Goal: Information Seeking & Learning: Learn about a topic

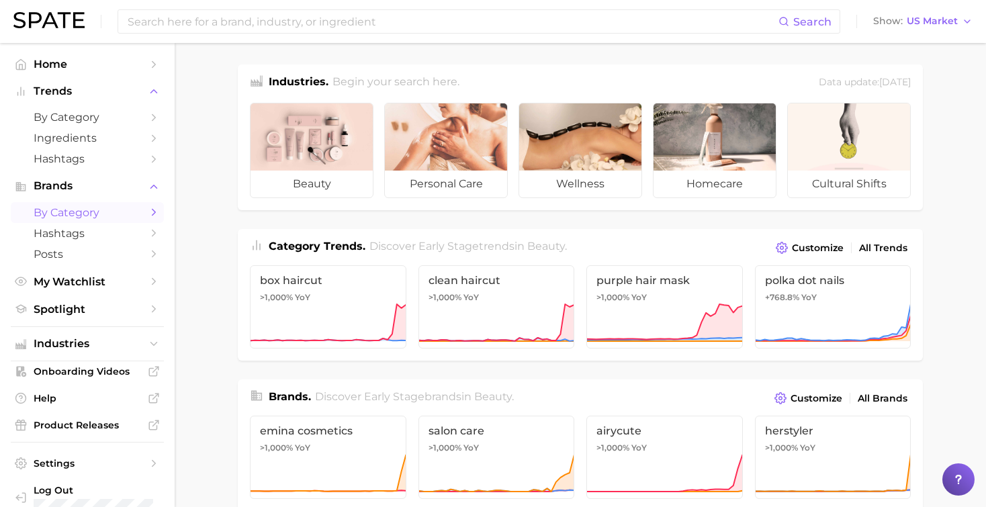
click at [52, 216] on span "by Category" at bounding box center [87, 212] width 107 height 13
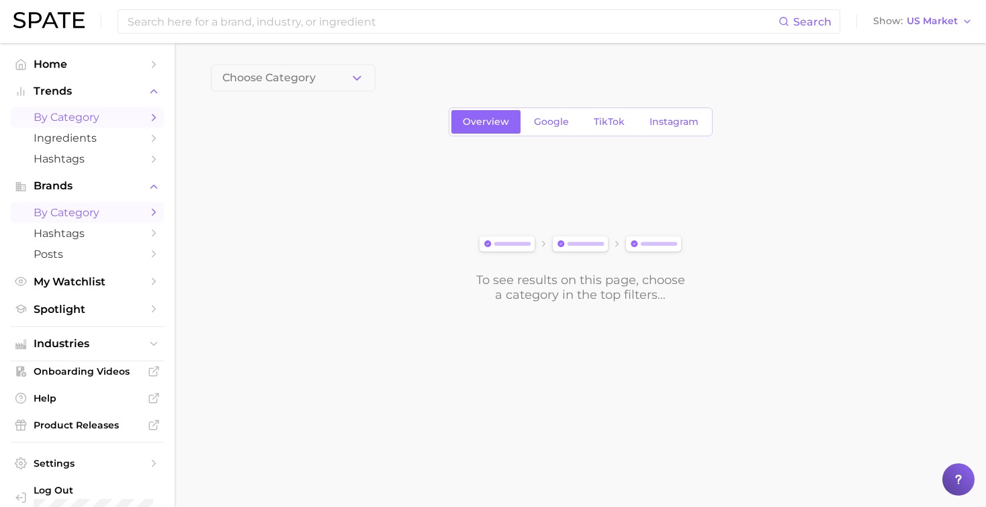
click at [49, 124] on link "by Category" at bounding box center [87, 117] width 153 height 21
click at [329, 76] on button "1. Choose Category" at bounding box center [293, 77] width 165 height 27
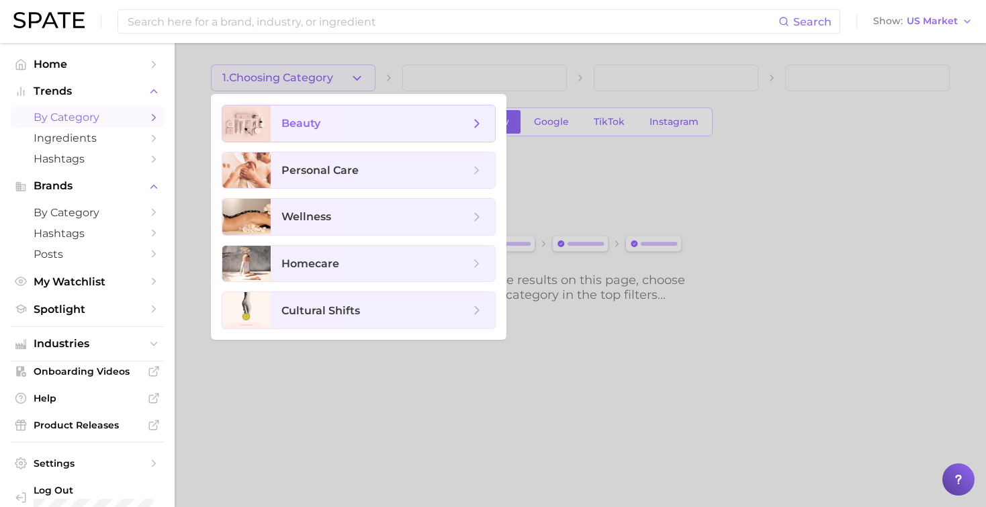
click at [287, 137] on span "beauty" at bounding box center [383, 123] width 224 height 36
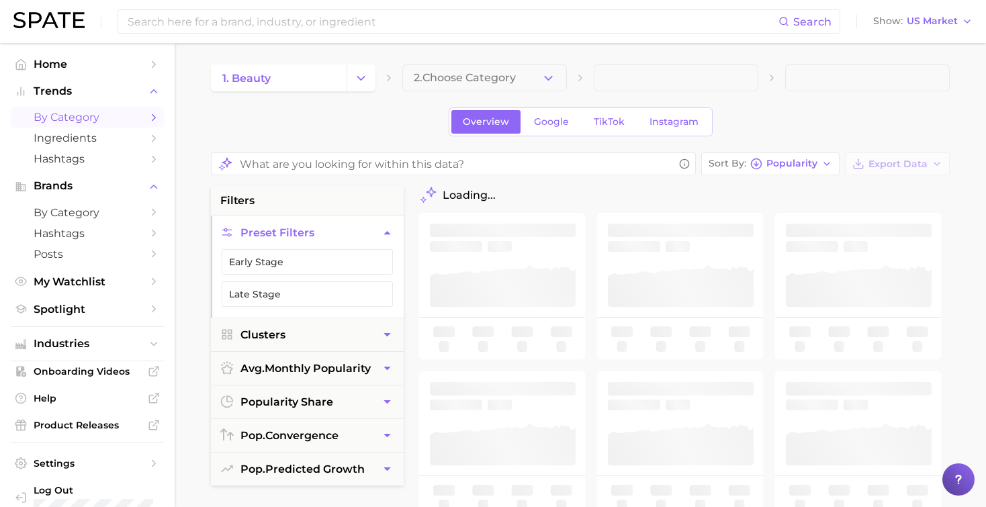
click at [477, 79] on span "2. Choose Category" at bounding box center [465, 78] width 102 height 12
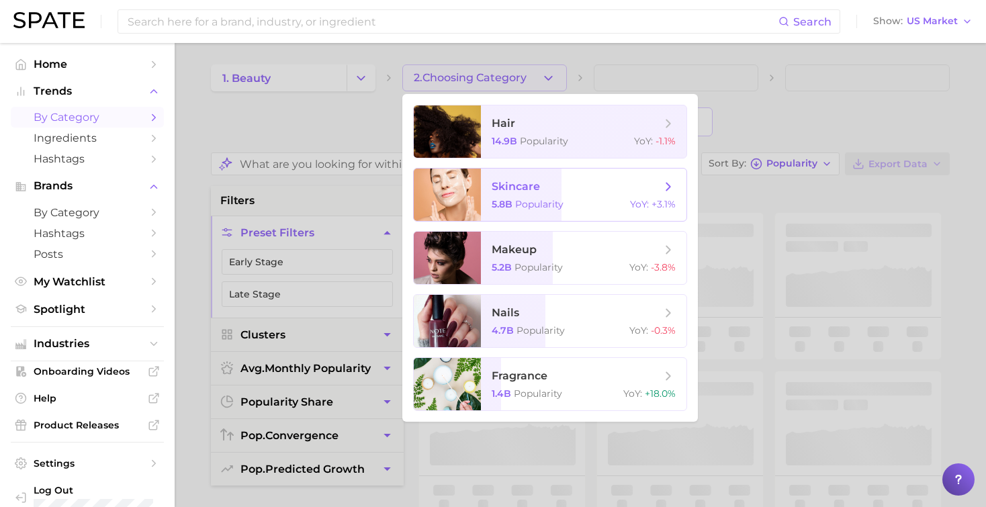
click at [509, 185] on span "skincare" at bounding box center [516, 186] width 48 height 13
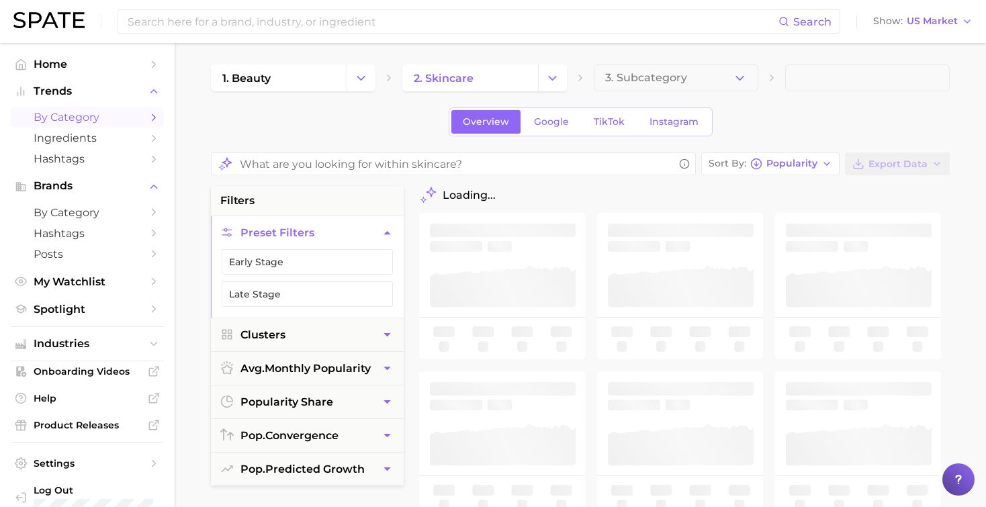
click at [684, 73] on span "3. Subcategory" at bounding box center [646, 78] width 82 height 12
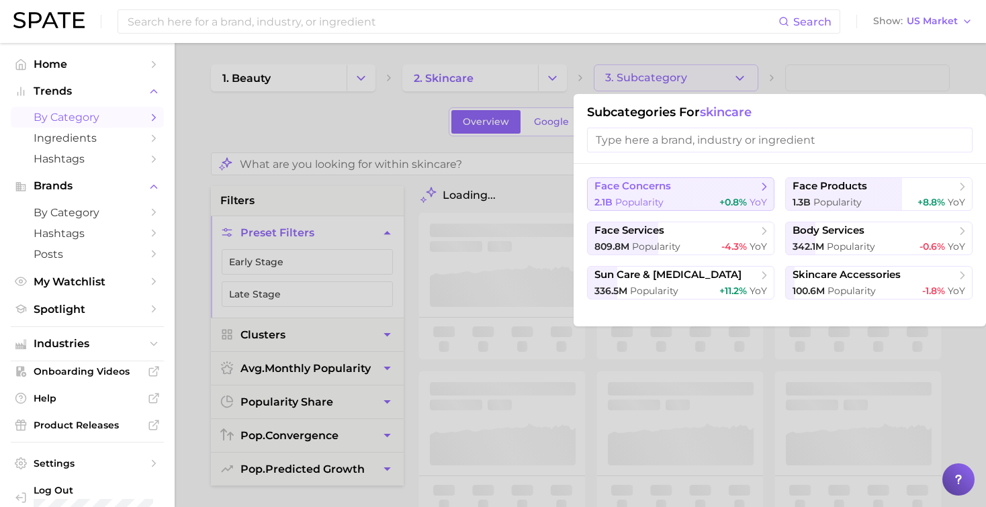
click at [659, 195] on button "face concerns 2.1b Popularity +0.8% YoY" at bounding box center [680, 194] width 187 height 34
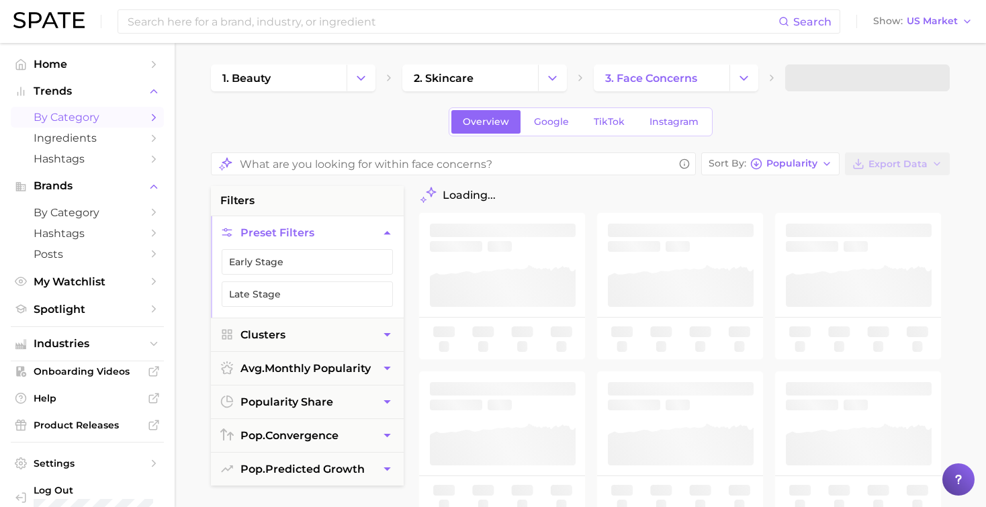
click at [830, 76] on span at bounding box center [867, 77] width 165 height 27
click at [843, 86] on span at bounding box center [867, 77] width 165 height 27
click at [849, 85] on button "4. Subcategory" at bounding box center [867, 77] width 165 height 27
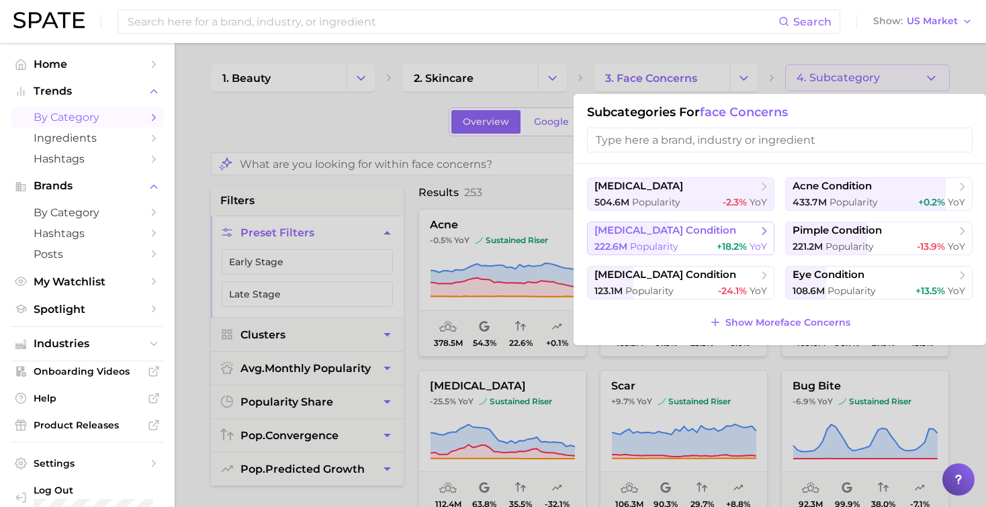
click at [645, 236] on span "[MEDICAL_DATA] condition" at bounding box center [665, 230] width 142 height 13
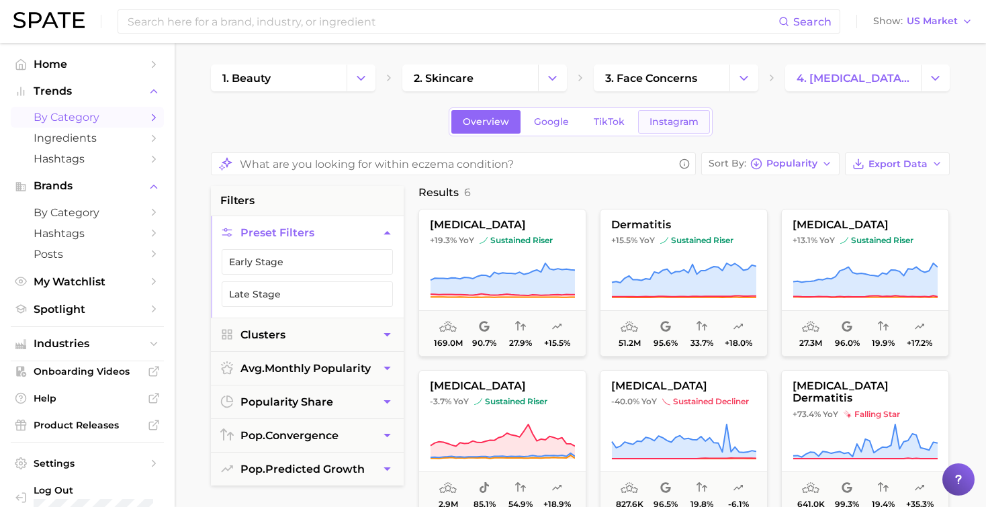
click at [661, 131] on link "Instagram" at bounding box center [674, 122] width 72 height 24
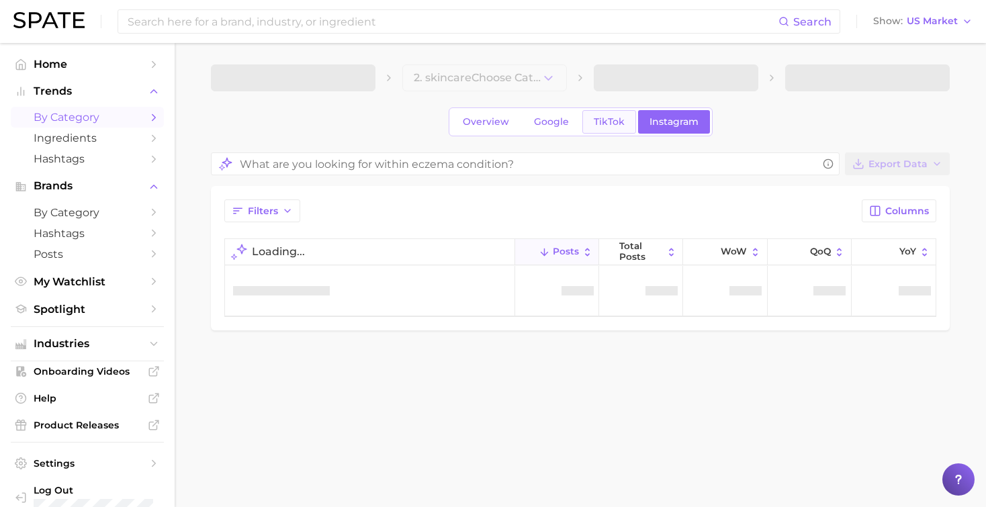
click at [606, 124] on span "TikTok" at bounding box center [609, 121] width 31 height 11
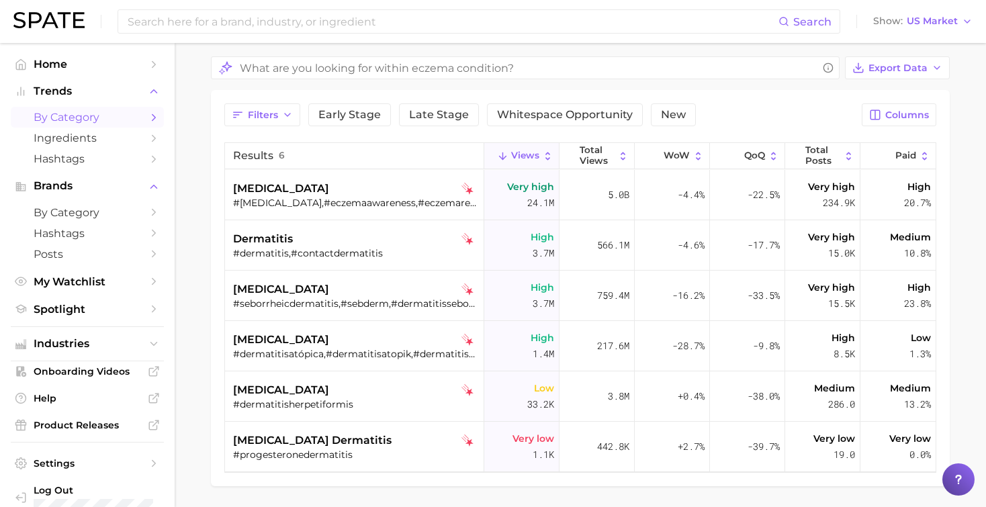
scroll to position [125, 0]
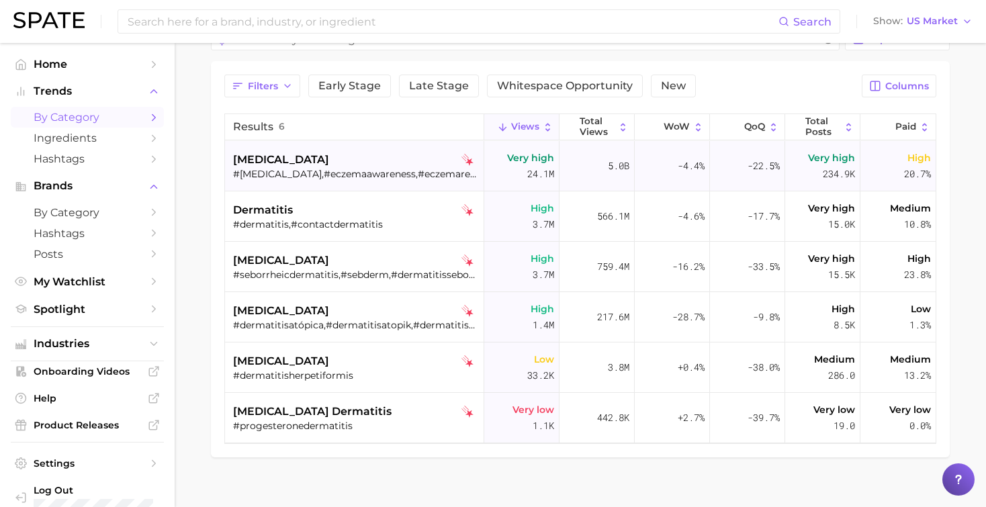
click at [329, 155] on div "[MEDICAL_DATA]" at bounding box center [356, 160] width 246 height 16
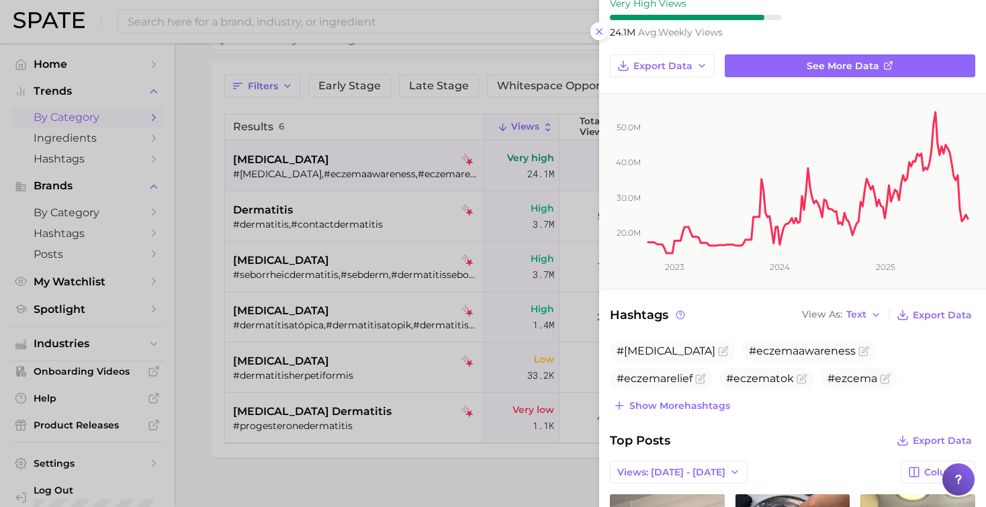
scroll to position [155, 0]
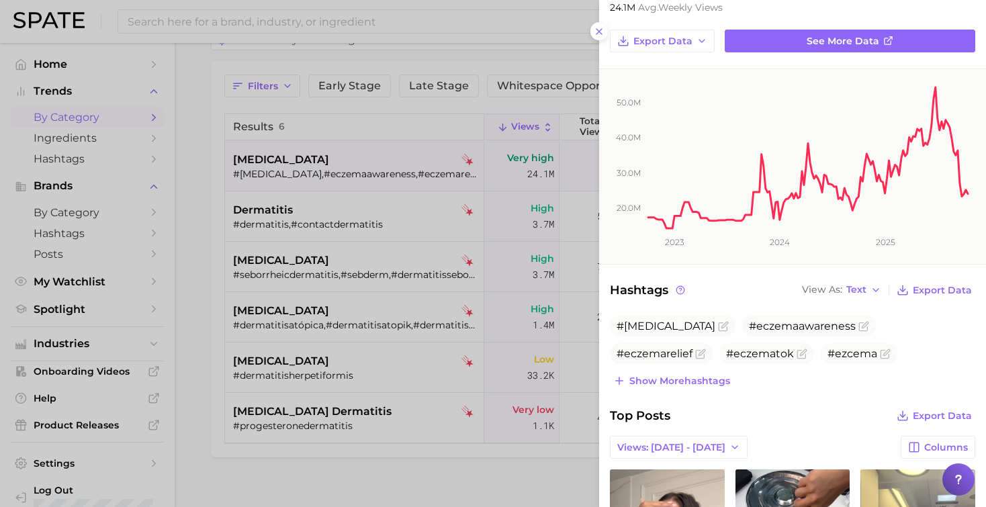
click at [420, 462] on div at bounding box center [493, 253] width 986 height 507
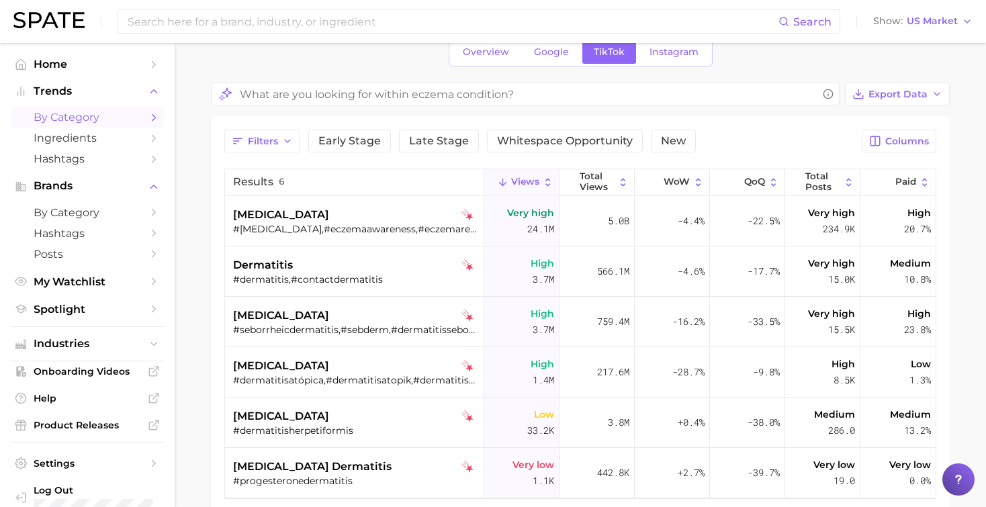
scroll to position [7, 0]
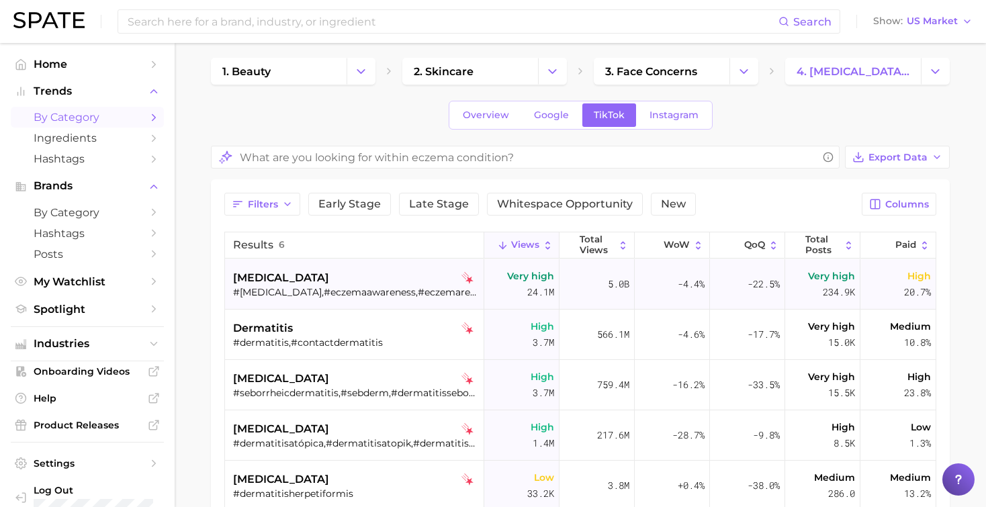
click at [473, 277] on div "[MEDICAL_DATA]" at bounding box center [356, 278] width 246 height 16
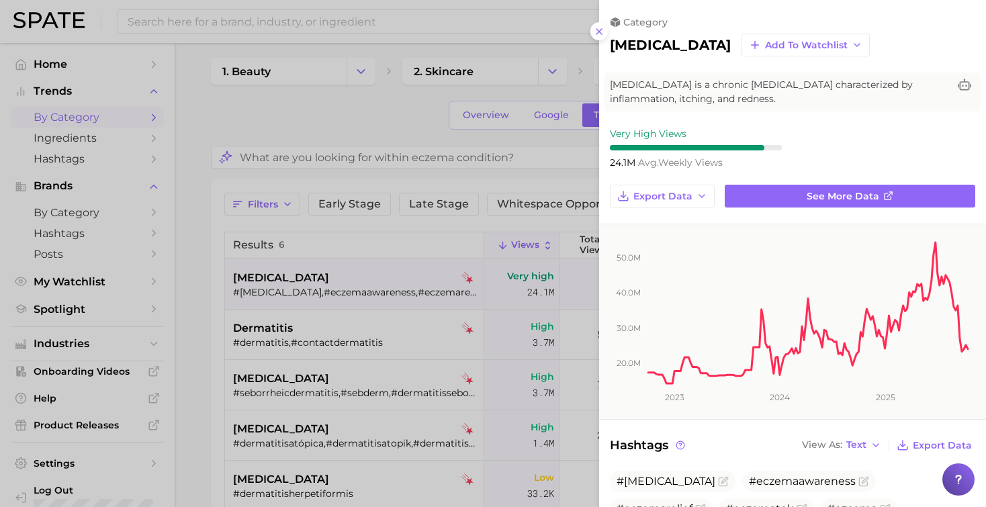
scroll to position [0, 0]
click at [438, 224] on div at bounding box center [493, 253] width 986 height 507
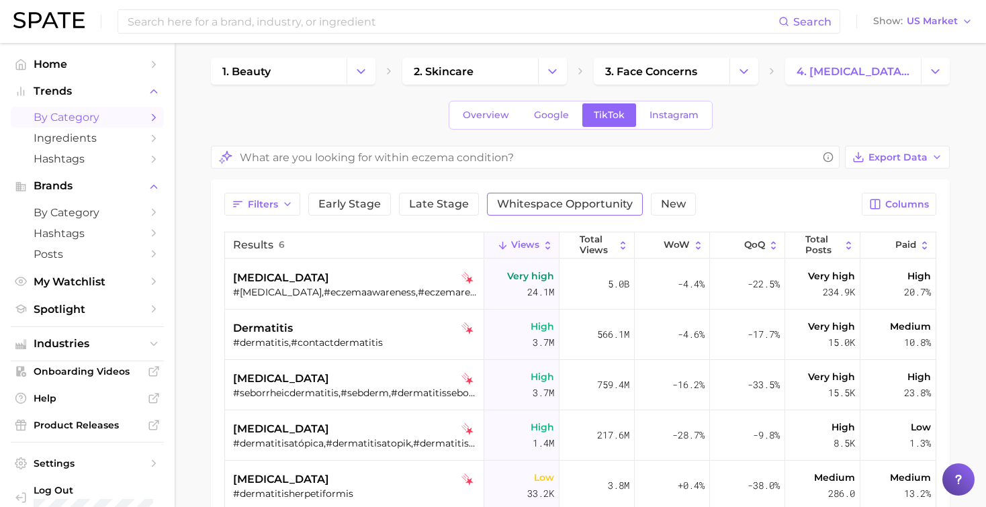
click at [512, 203] on span "Whitespace Opportunity" at bounding box center [565, 204] width 136 height 11
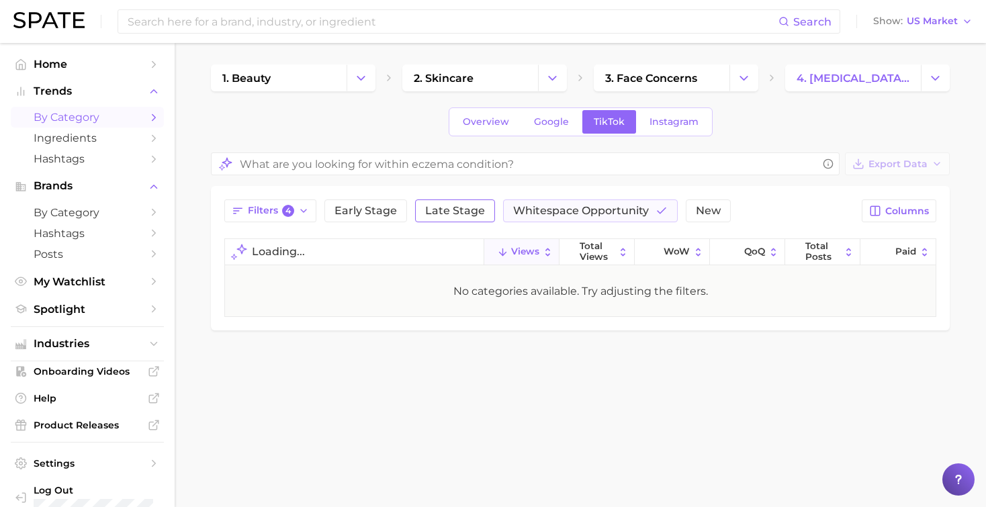
click at [471, 203] on button "Late Stage" at bounding box center [455, 210] width 80 height 23
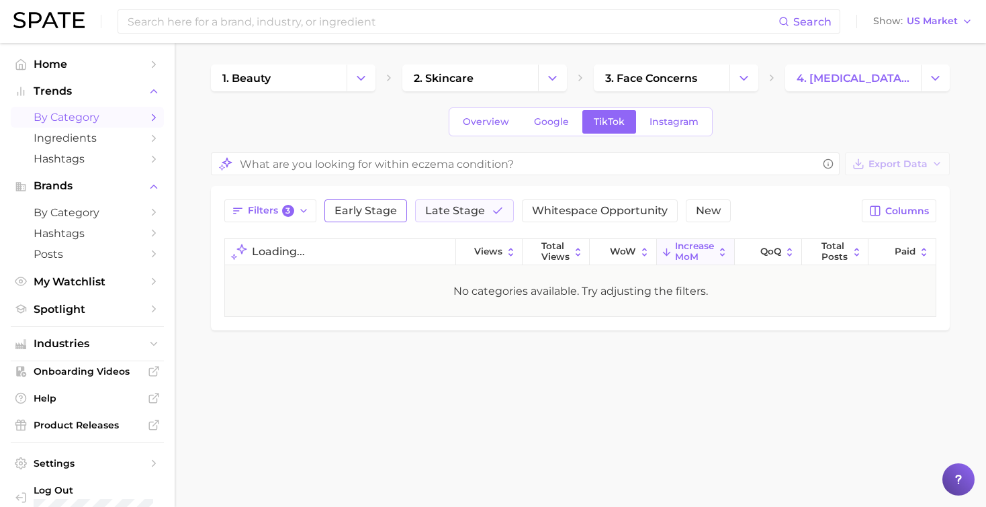
click at [382, 205] on span "Early Stage" at bounding box center [365, 210] width 62 height 11
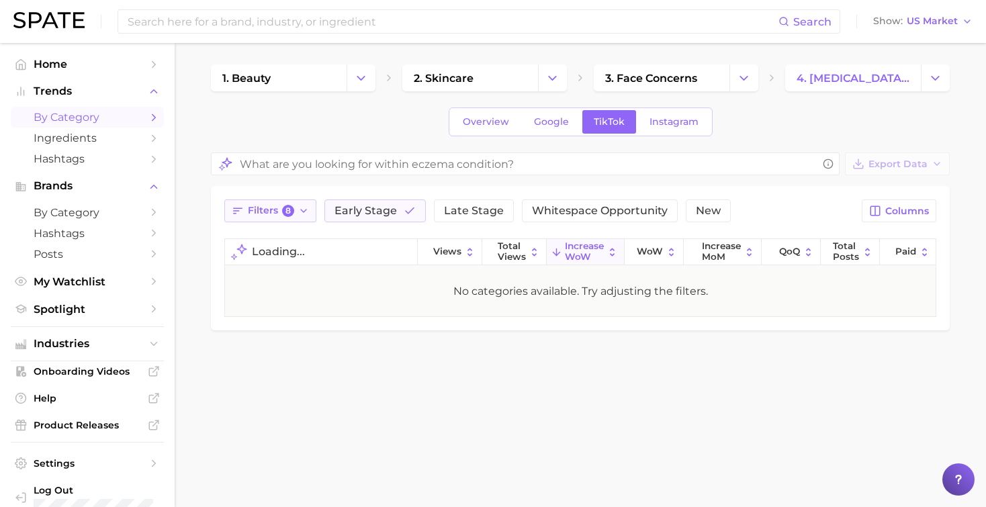
click at [306, 213] on icon "button" at bounding box center [303, 210] width 11 height 11
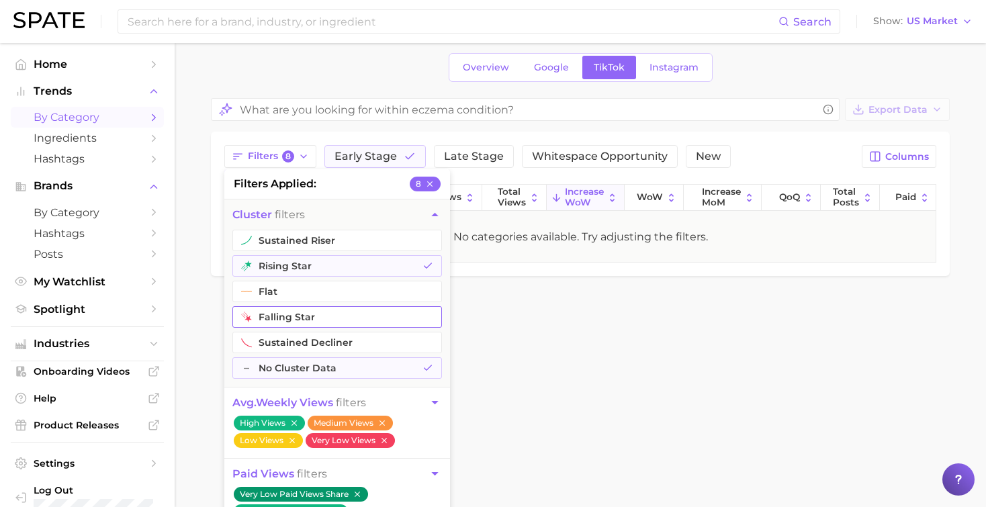
scroll to position [199, 0]
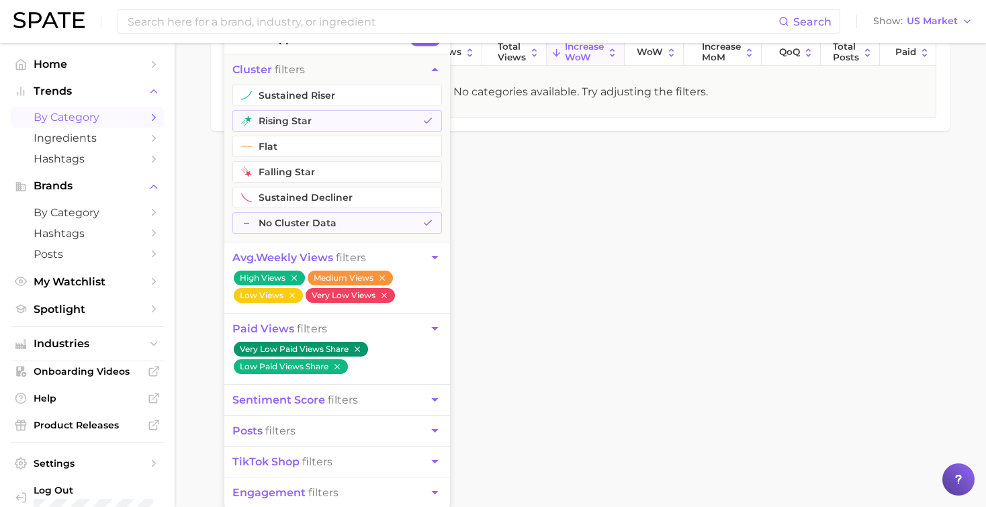
click at [308, 490] on span "engagement filters" at bounding box center [285, 492] width 106 height 13
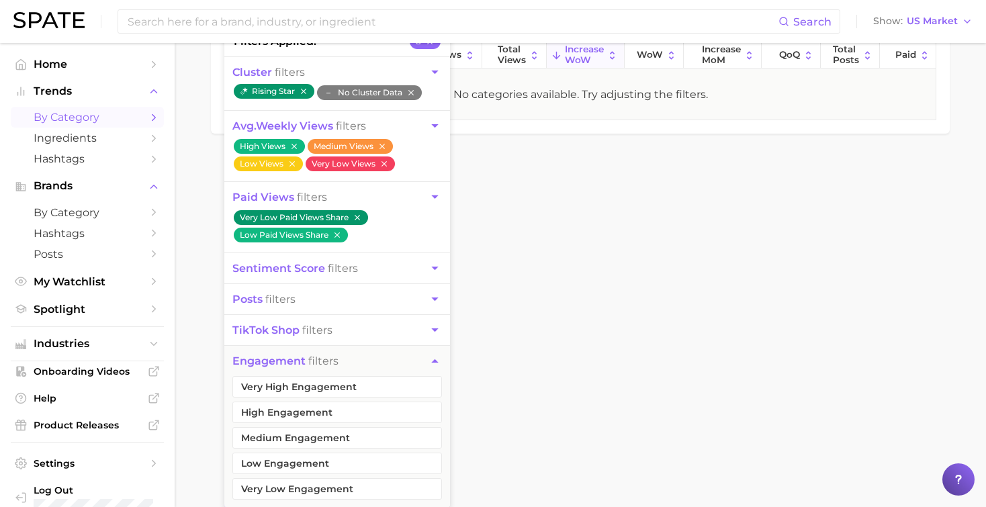
click at [766, 310] on html "Search Show US Market Home Trends by Category Ingredients Hashtags Brands by Ca…" at bounding box center [493, 56] width 986 height 507
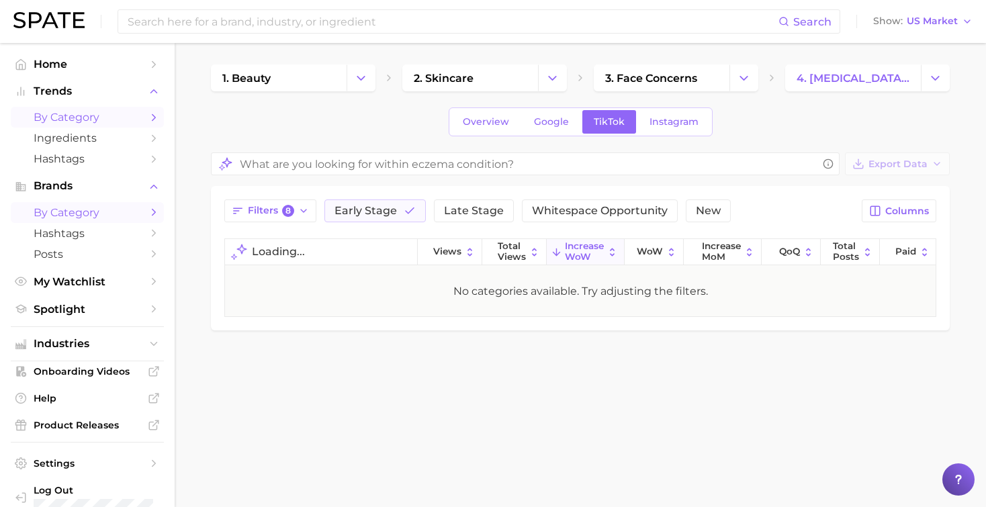
click at [82, 210] on span "by Category" at bounding box center [87, 212] width 107 height 13
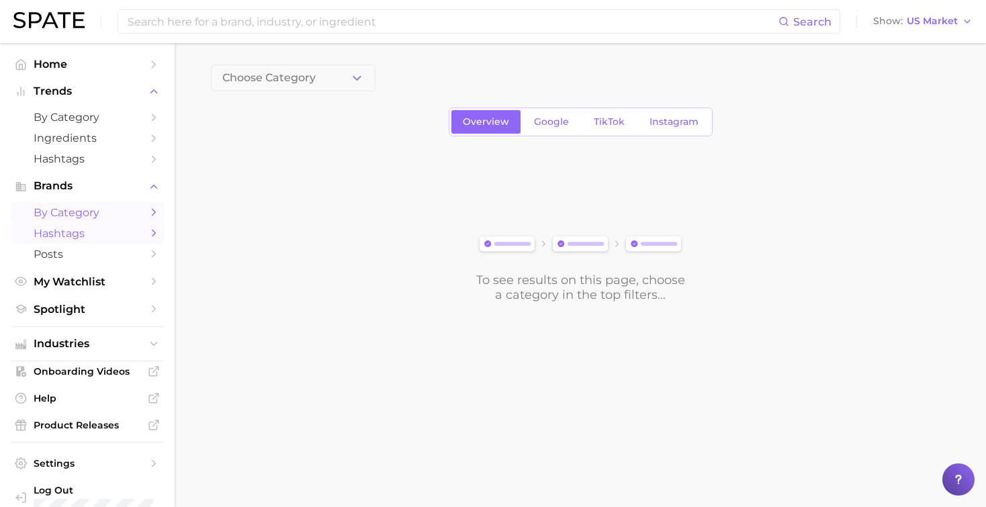
click at [79, 232] on span "Hashtags" at bounding box center [87, 233] width 107 height 13
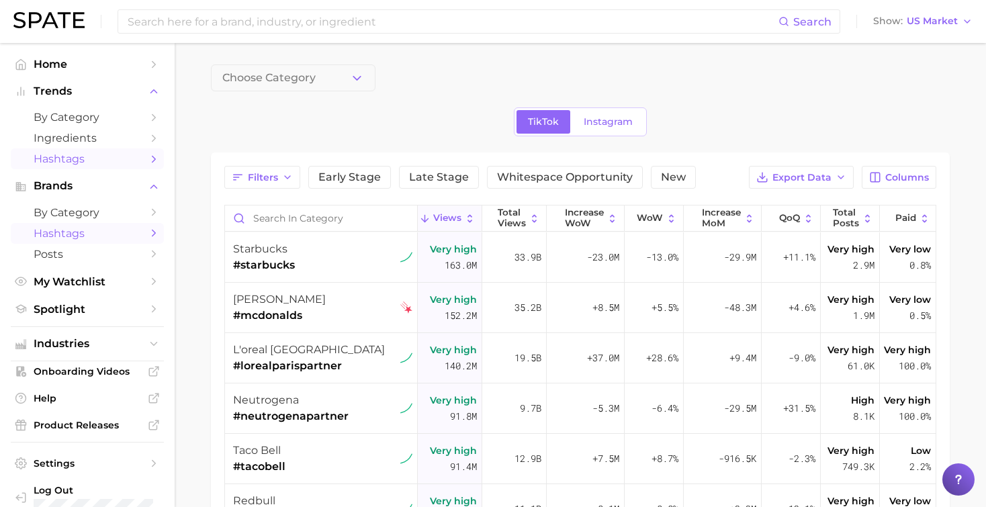
click at [81, 163] on span "Hashtags" at bounding box center [87, 158] width 107 height 13
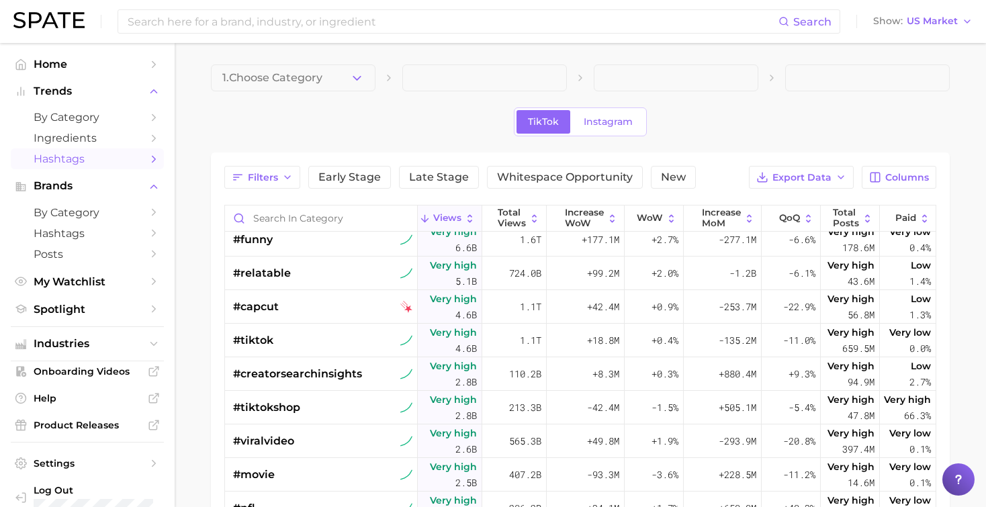
scroll to position [130, 0]
